Goal: Navigation & Orientation: Find specific page/section

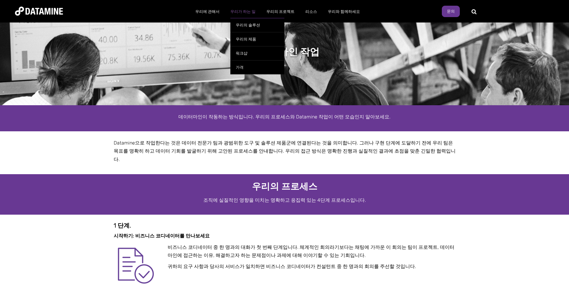
click at [247, 11] on link "우리가 하는 일" at bounding box center [243, 12] width 36 height 16
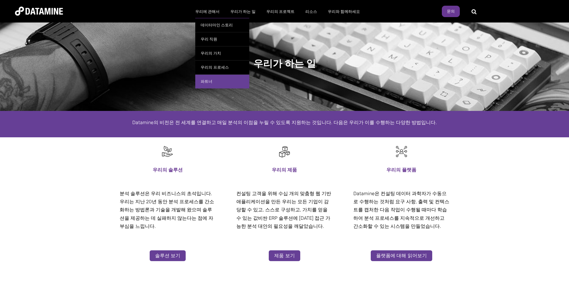
click at [208, 77] on link "파트너" at bounding box center [222, 81] width 54 height 14
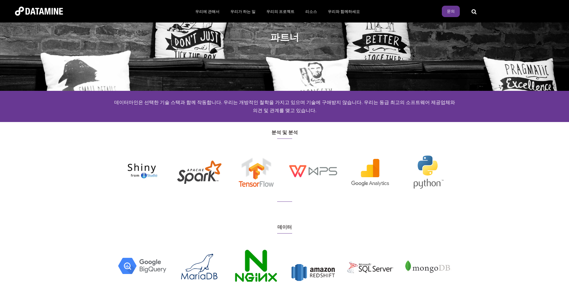
scroll to position [36, 0]
